Goal: Find specific page/section: Find specific page/section

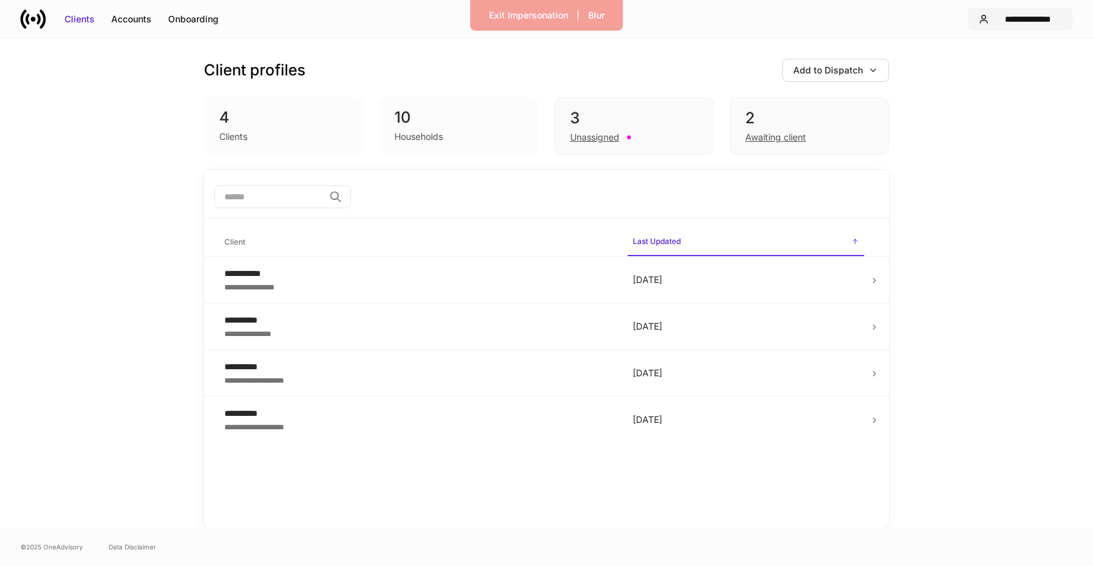
click at [1053, 24] on div "**********" at bounding box center [1028, 19] width 68 height 13
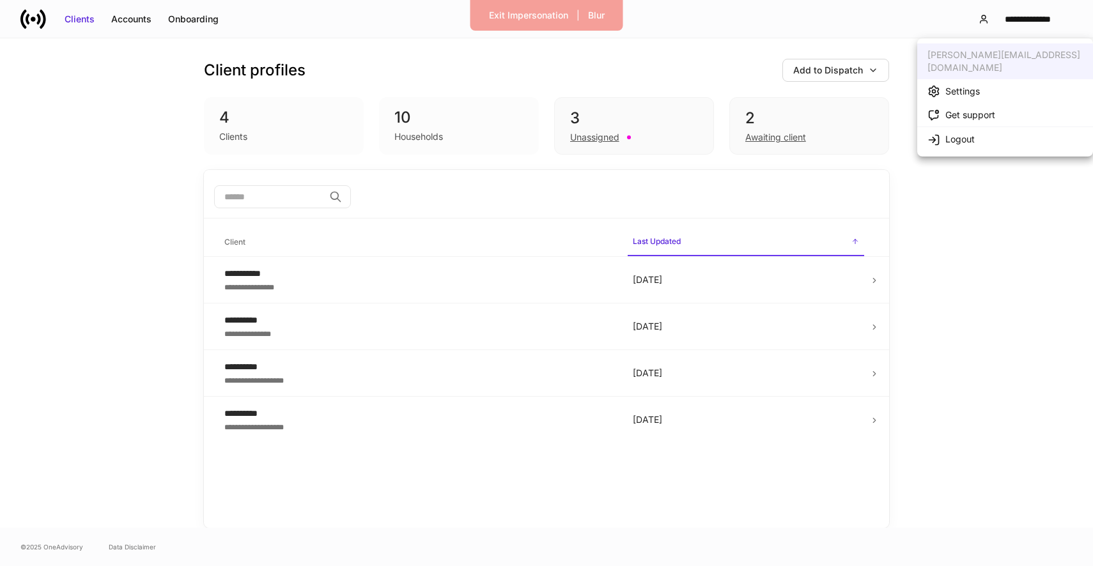
click at [984, 82] on li "Settings" at bounding box center [1005, 91] width 176 height 24
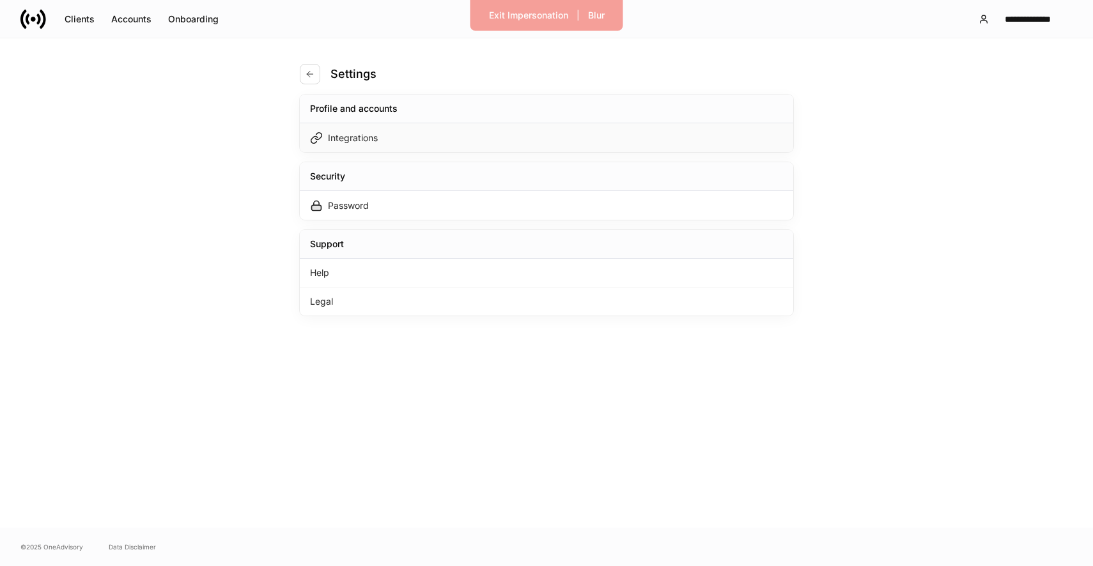
click at [594, 147] on div "Integrations" at bounding box center [546, 137] width 493 height 29
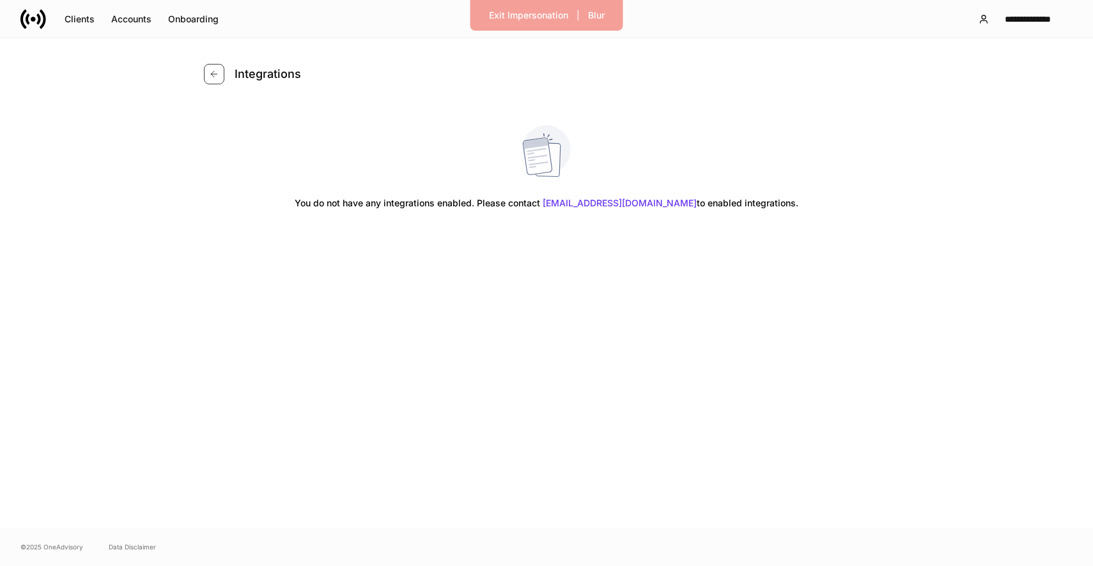
click at [212, 65] on button "button" at bounding box center [214, 74] width 20 height 20
